Goal: Information Seeking & Learning: Learn about a topic

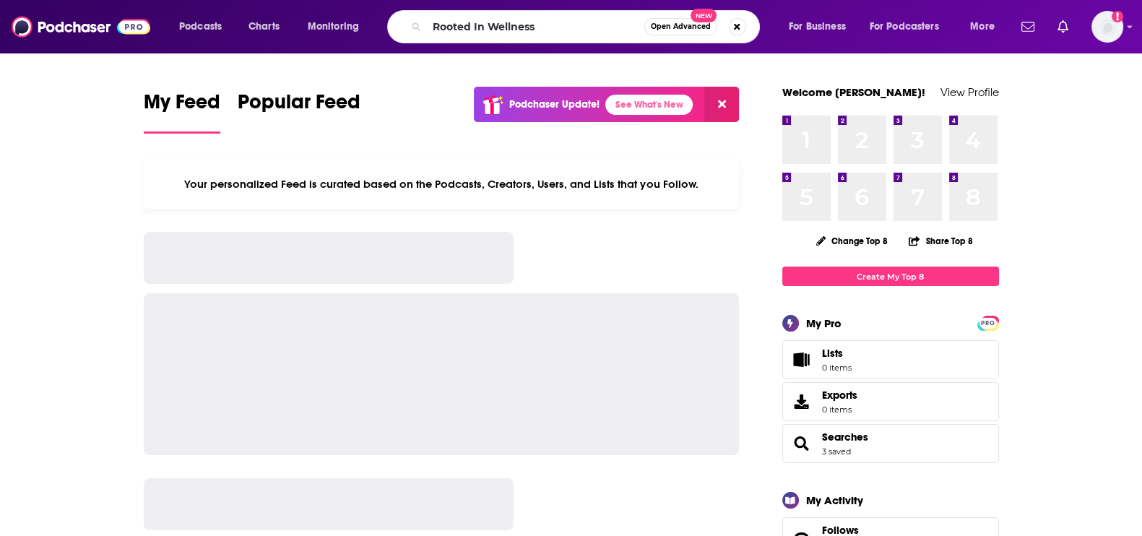
type input "Rooted In Wellness"
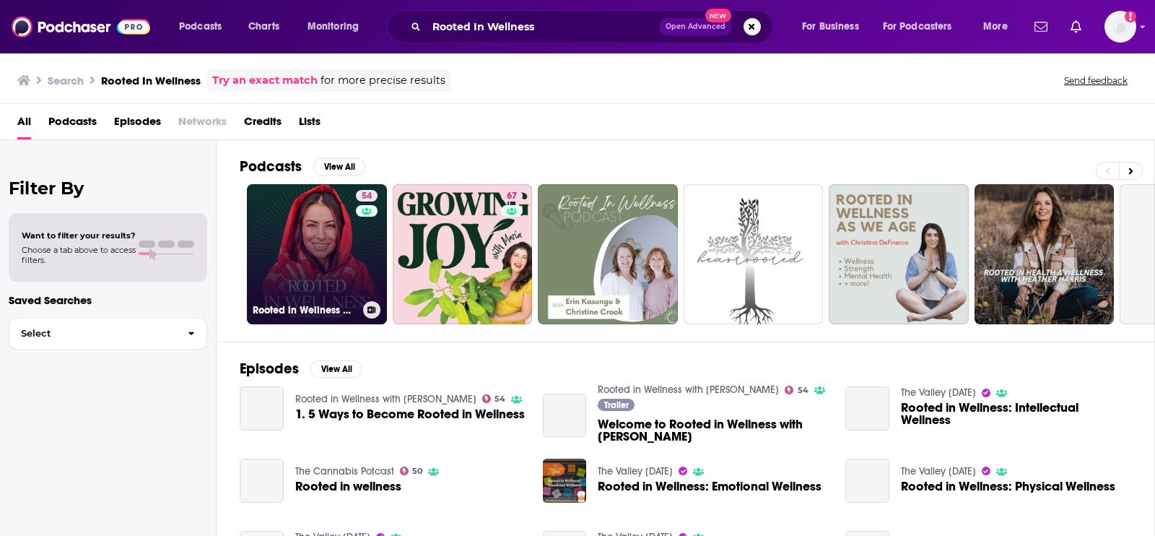
click at [296, 278] on link "54 Rooted in Wellness with [PERSON_NAME]" at bounding box center [317, 254] width 140 height 140
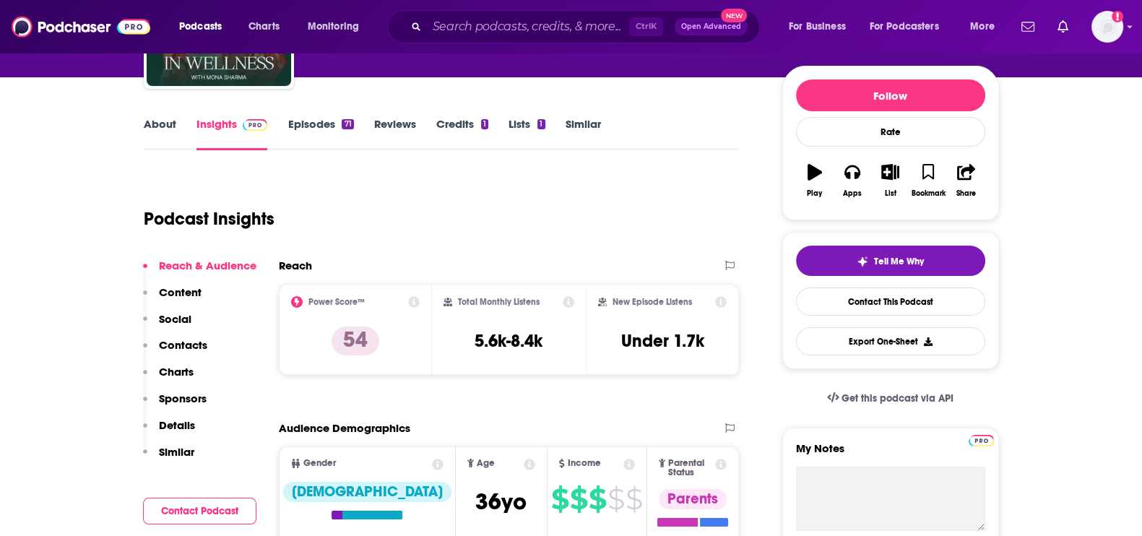
scroll to position [271, 0]
